Goal: Information Seeking & Learning: Learn about a topic

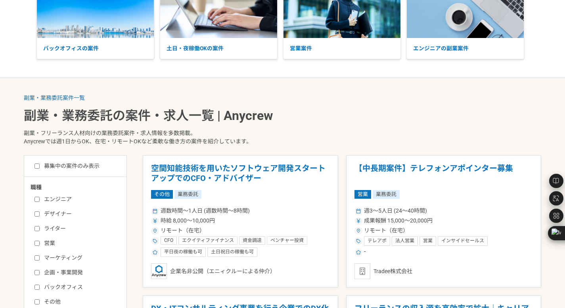
scroll to position [144, 0]
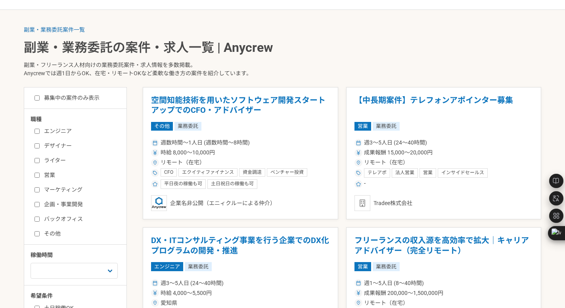
click at [36, 160] on input "ライター" at bounding box center [36, 160] width 5 height 5
checkbox input "true"
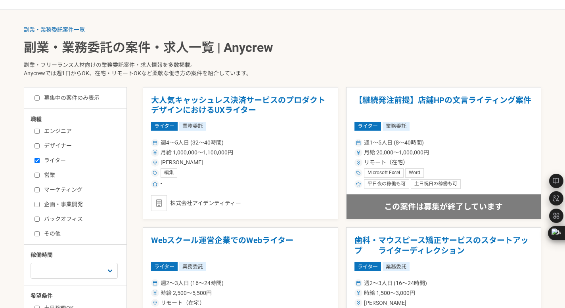
click at [35, 98] on input "募集中の案件のみ表示" at bounding box center [36, 98] width 5 height 5
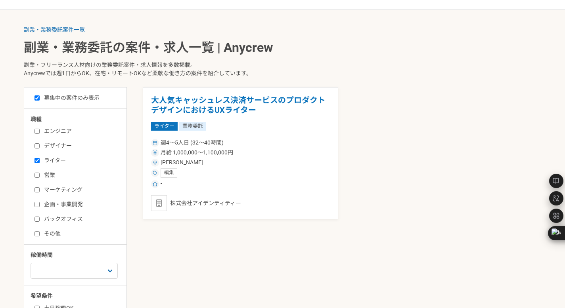
click at [37, 96] on input "募集中の案件のみ表示" at bounding box center [36, 98] width 5 height 5
checkbox input "false"
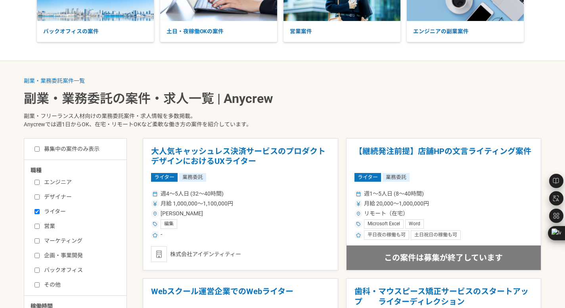
scroll to position [190, 0]
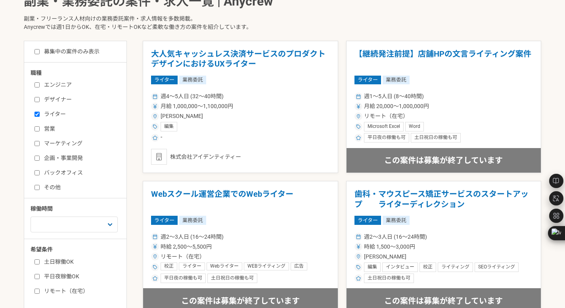
click at [38, 141] on input "マーケティング" at bounding box center [36, 143] width 5 height 5
checkbox input "true"
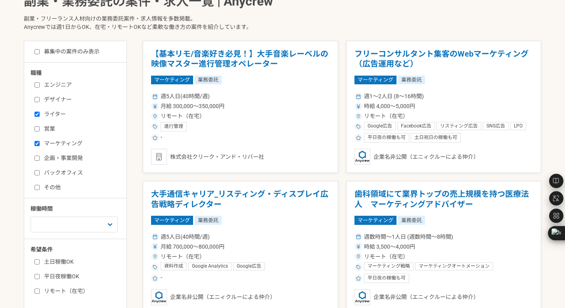
click at [37, 172] on input "バックオフィス" at bounding box center [36, 172] width 5 height 5
checkbox input "true"
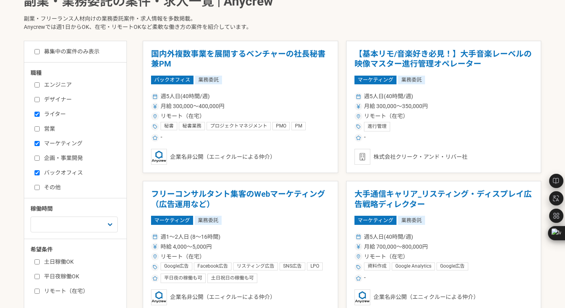
click at [38, 188] on input "その他" at bounding box center [36, 187] width 5 height 5
checkbox input "true"
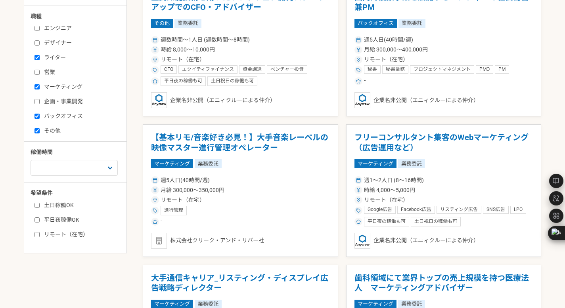
scroll to position [195, 0]
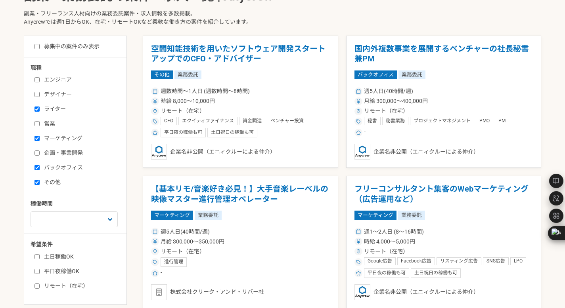
click at [36, 285] on input "リモート（在宅）" at bounding box center [36, 286] width 5 height 5
checkbox input "true"
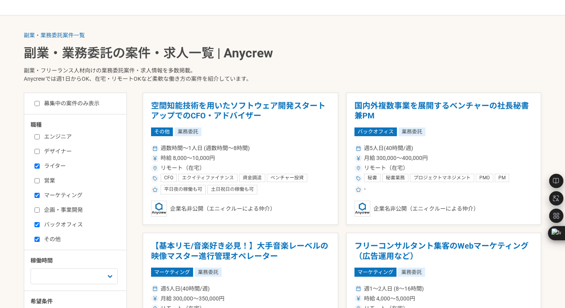
scroll to position [125, 0]
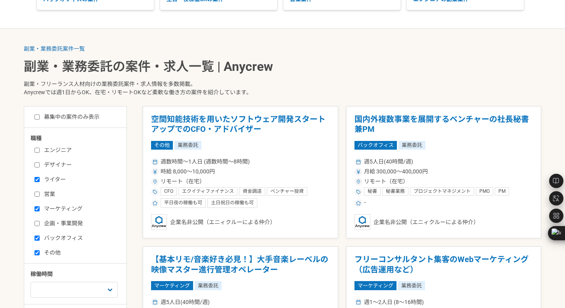
click at [45, 117] on label "募集中の案件のみ表示" at bounding box center [66, 117] width 65 height 8
click at [40, 117] on input "募集中の案件のみ表示" at bounding box center [36, 117] width 5 height 5
checkbox input "true"
